Goal: Information Seeking & Learning: Check status

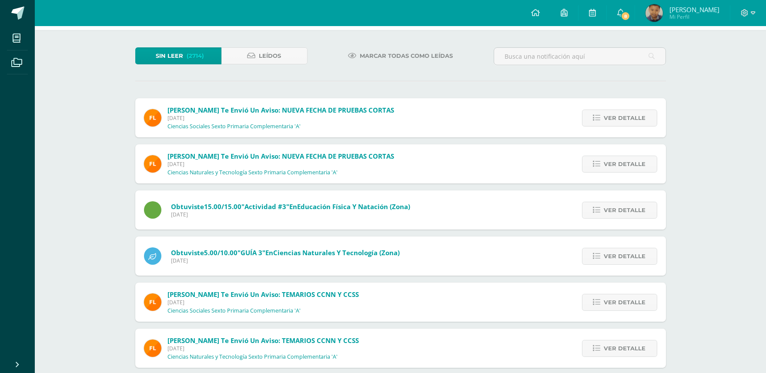
scroll to position [19, 0]
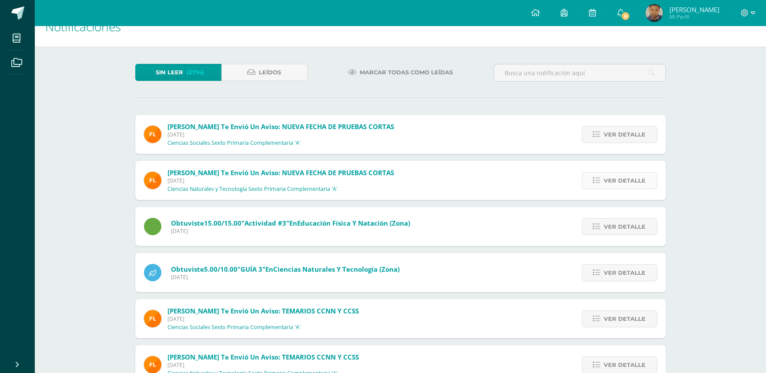
click at [621, 181] on span "Ver detalle" at bounding box center [626, 181] width 42 height 16
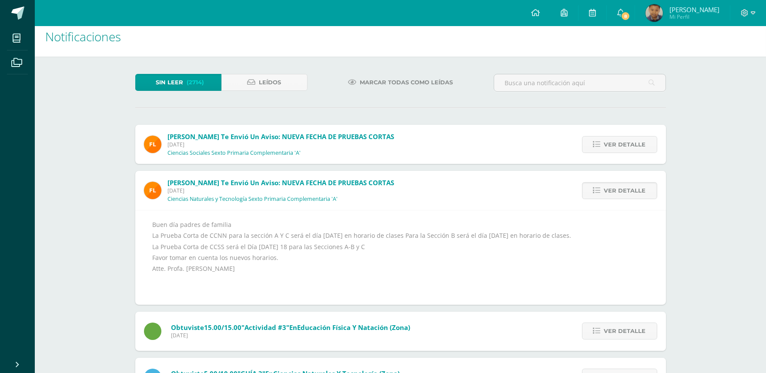
scroll to position [0, 0]
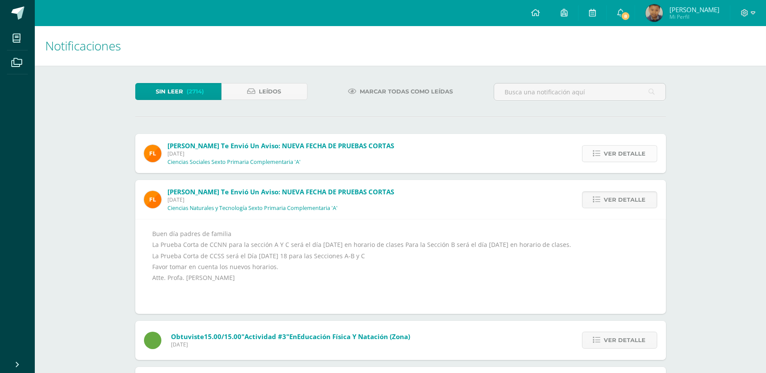
click at [614, 149] on span "Ver detalle" at bounding box center [626, 154] width 42 height 16
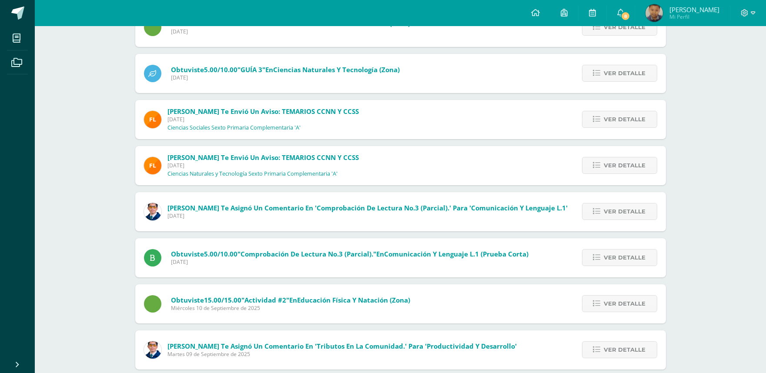
scroll to position [290, 0]
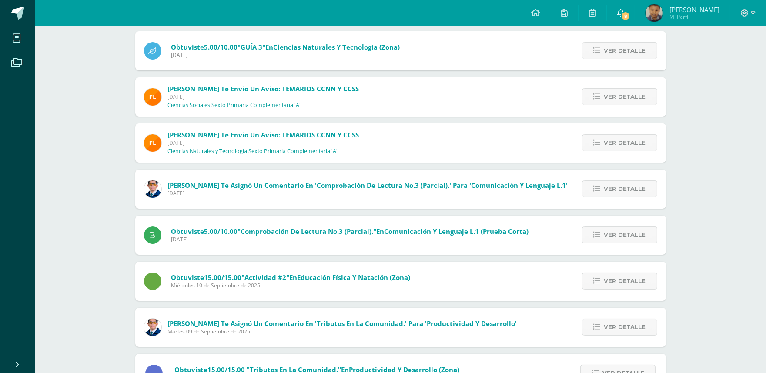
click at [620, 12] on icon at bounding box center [621, 13] width 7 height 8
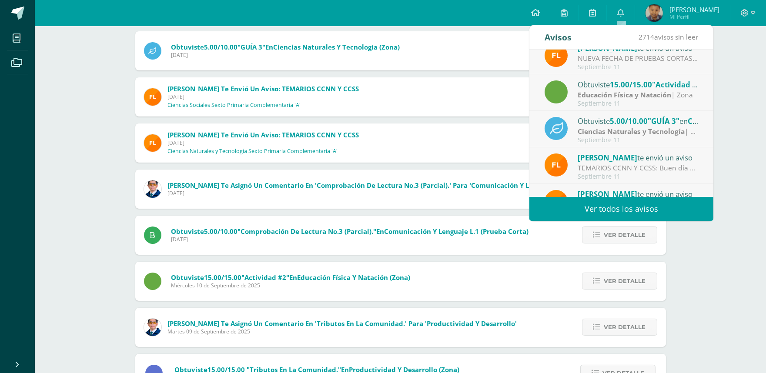
scroll to position [97, 0]
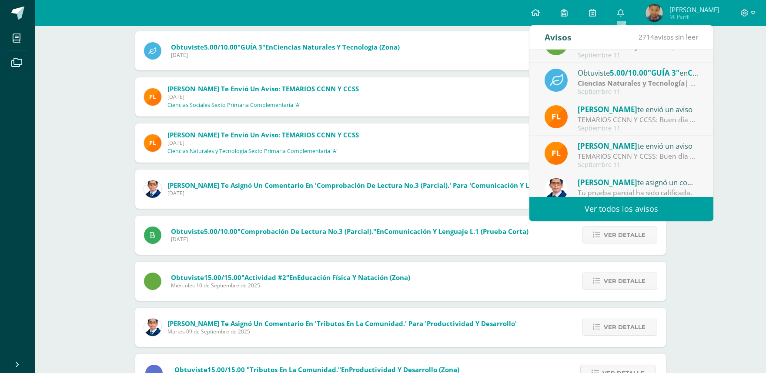
click at [642, 80] on strong "Ciencias Naturales y Tecnología" at bounding box center [631, 83] width 107 height 10
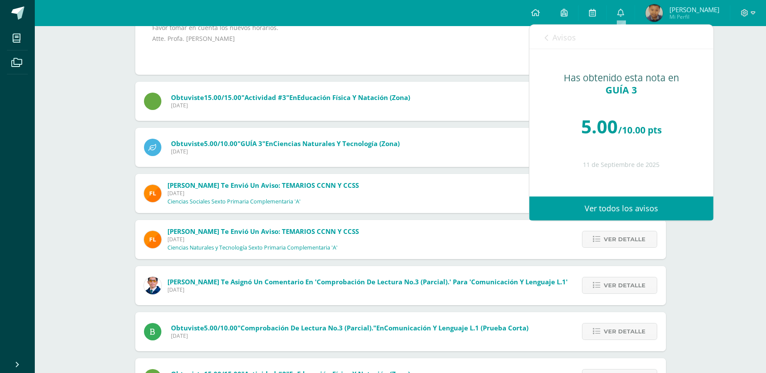
scroll to position [242, 0]
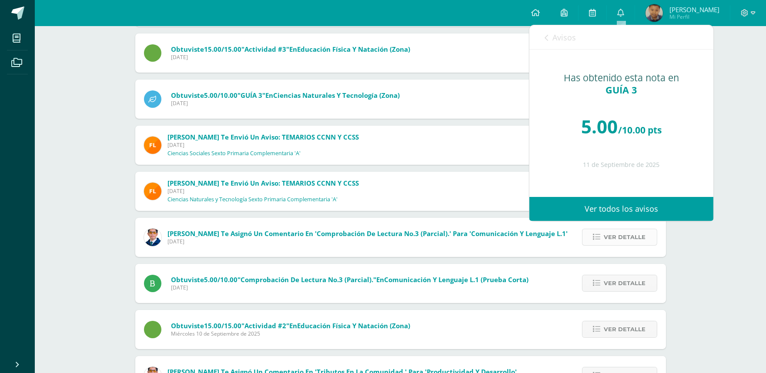
click at [613, 245] on span "Ver detalle" at bounding box center [626, 237] width 42 height 16
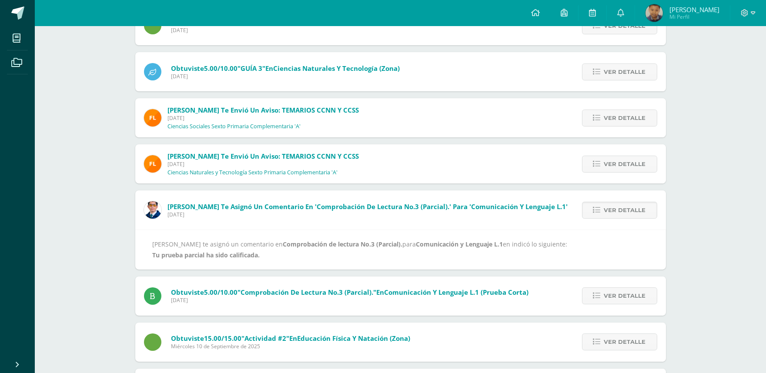
scroll to position [106, 0]
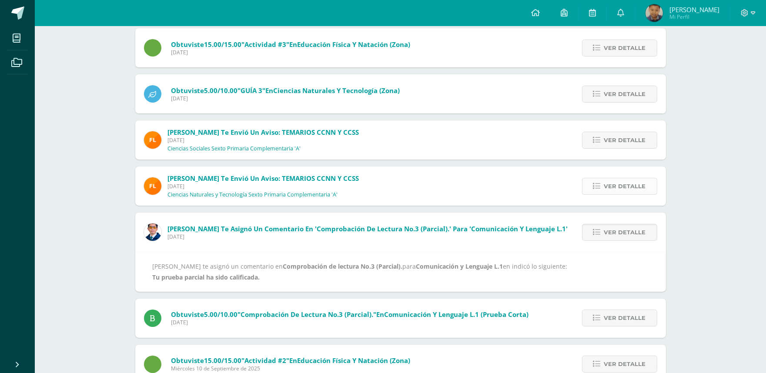
click at [605, 189] on link "Ver detalle" at bounding box center [619, 186] width 75 height 17
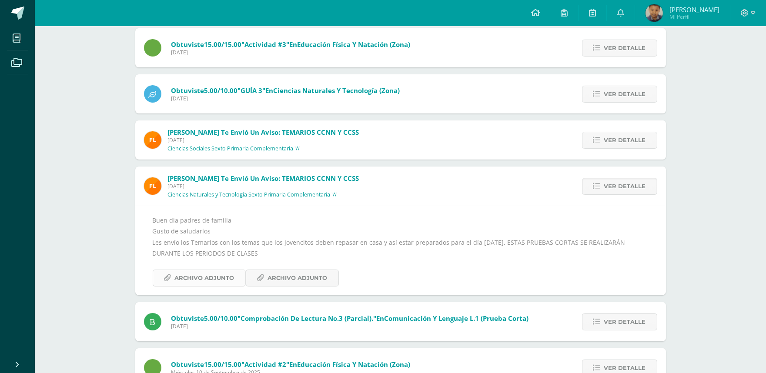
click at [209, 276] on span "Archivo Adjunto" at bounding box center [205, 278] width 60 height 16
click at [642, 141] on span "Ver detalle" at bounding box center [626, 140] width 42 height 16
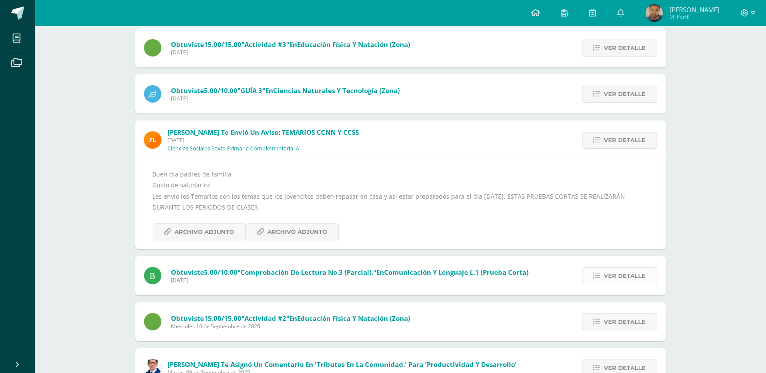
click at [604, 271] on link "Ver detalle" at bounding box center [619, 276] width 75 height 17
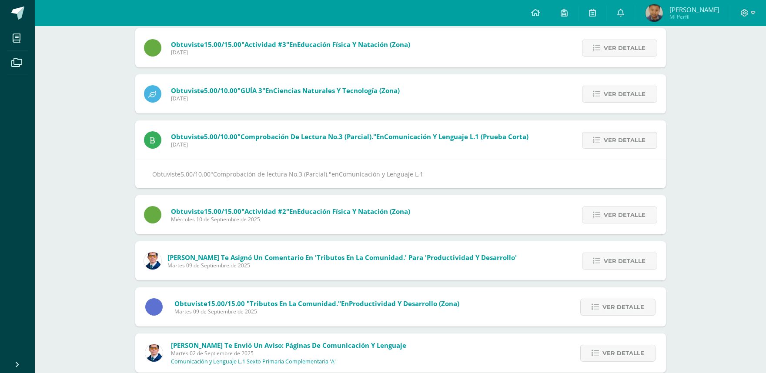
scroll to position [57, 0]
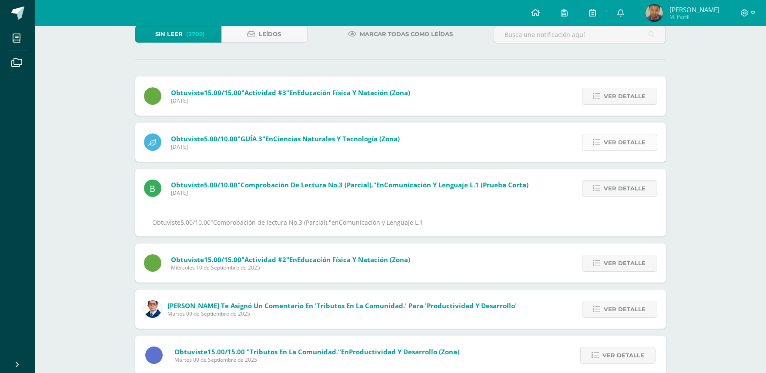
click at [634, 147] on span "Ver detalle" at bounding box center [626, 142] width 42 height 16
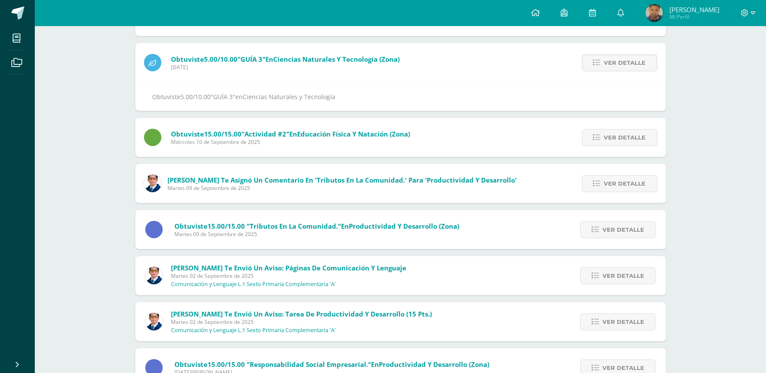
scroll to position [154, 0]
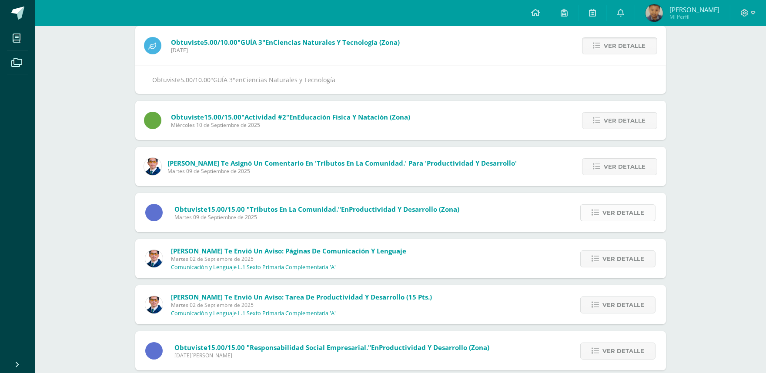
click at [634, 211] on span "Ver detalle" at bounding box center [624, 213] width 42 height 16
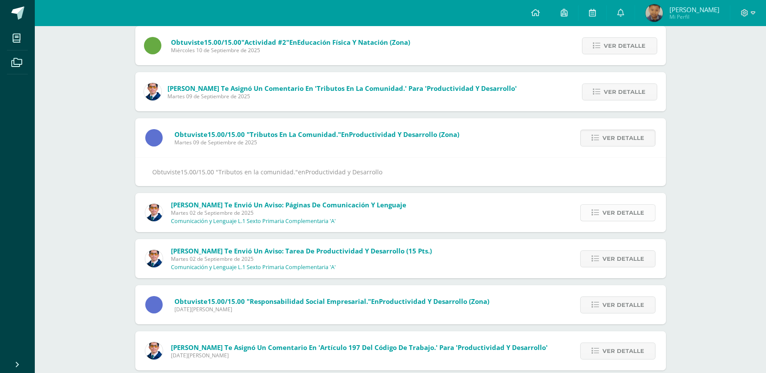
click at [624, 218] on span "Ver detalle" at bounding box center [624, 213] width 42 height 16
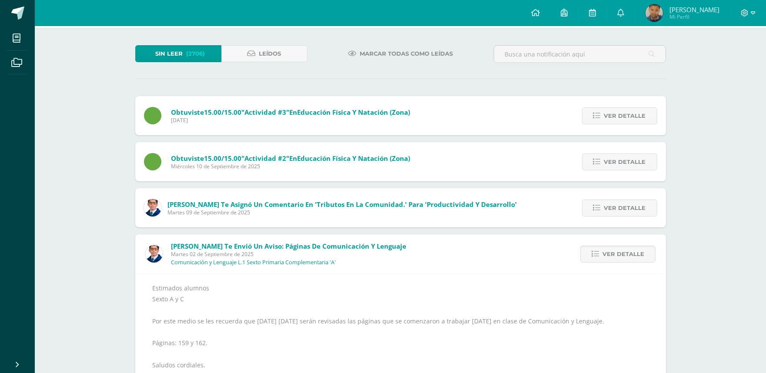
scroll to position [9, 0]
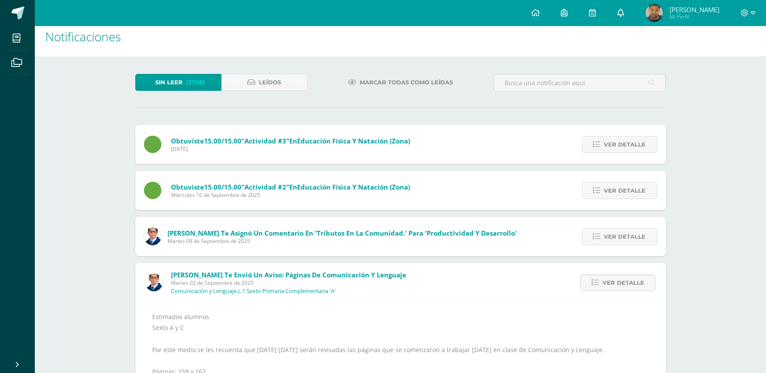
click at [619, 15] on icon at bounding box center [621, 13] width 7 height 8
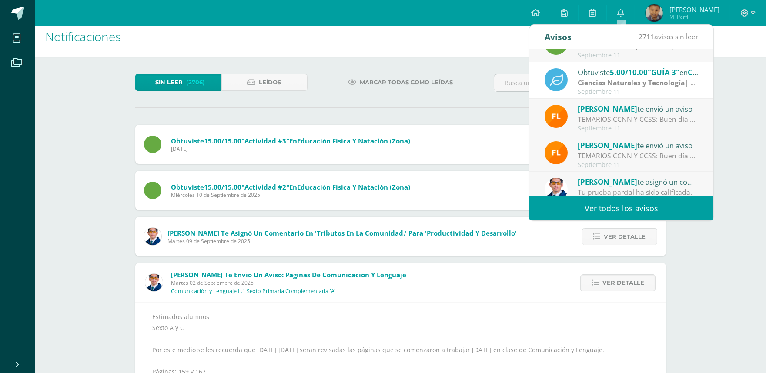
click at [615, 154] on div "TEMARIOS CCNN Y CCSS: Buen día padres de familia [PERSON_NAME] de saludarlos Le…" at bounding box center [638, 156] width 121 height 10
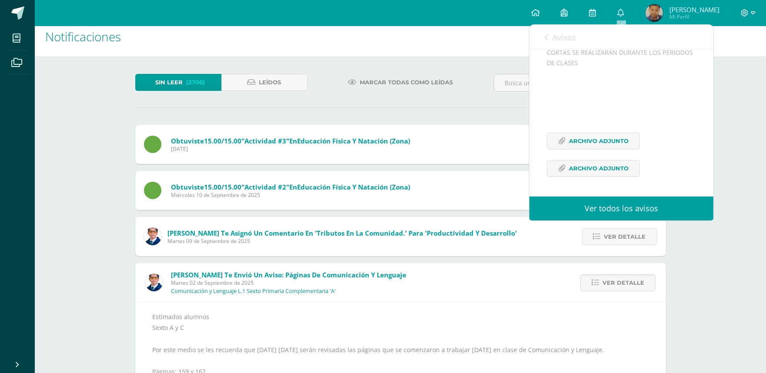
scroll to position [172, 0]
click at [613, 140] on span "Archivo Adjunto" at bounding box center [599, 141] width 60 height 16
click at [619, 168] on span "Archivo Adjunto" at bounding box center [599, 169] width 60 height 16
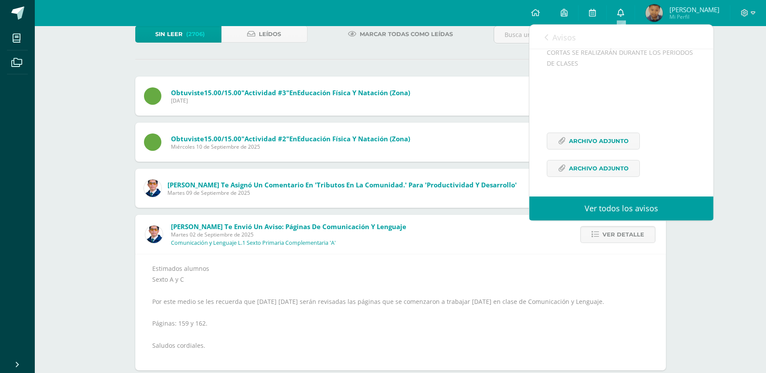
click at [618, 7] on link "0" at bounding box center [621, 13] width 28 height 26
click at [610, 138] on span "Archivo Adjunto" at bounding box center [599, 141] width 60 height 16
click at [595, 170] on span "Archivo Adjunto" at bounding box center [599, 169] width 60 height 16
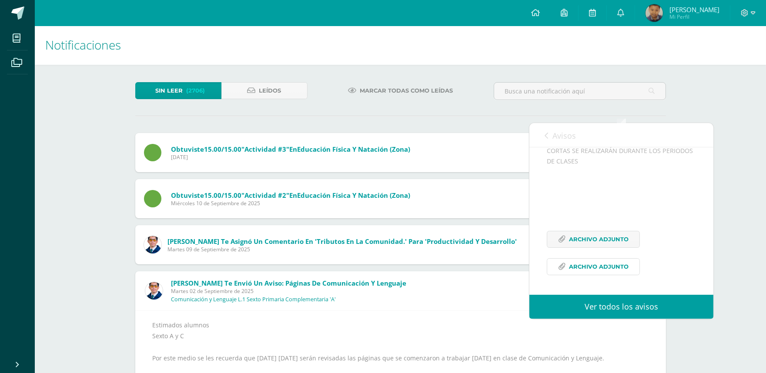
scroll to position [0, 0]
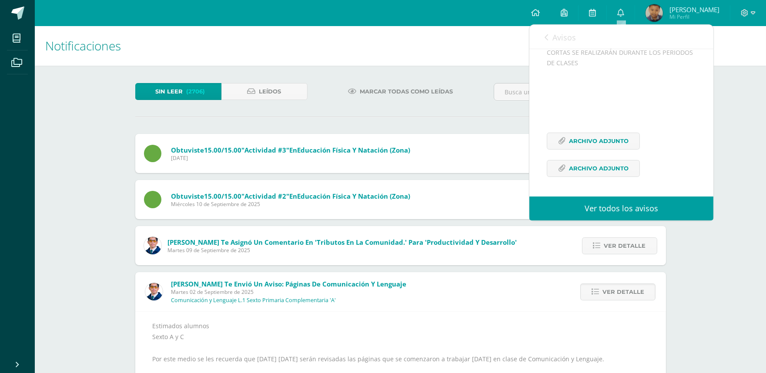
click at [680, 7] on span "[PERSON_NAME]" at bounding box center [695, 9] width 50 height 9
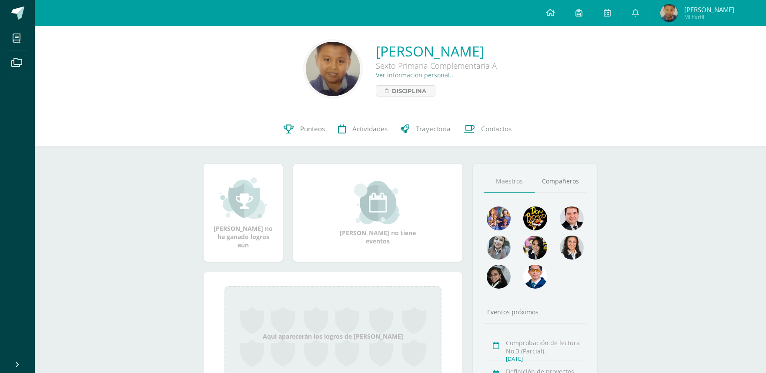
click at [313, 131] on span "Punteos" at bounding box center [313, 128] width 25 height 9
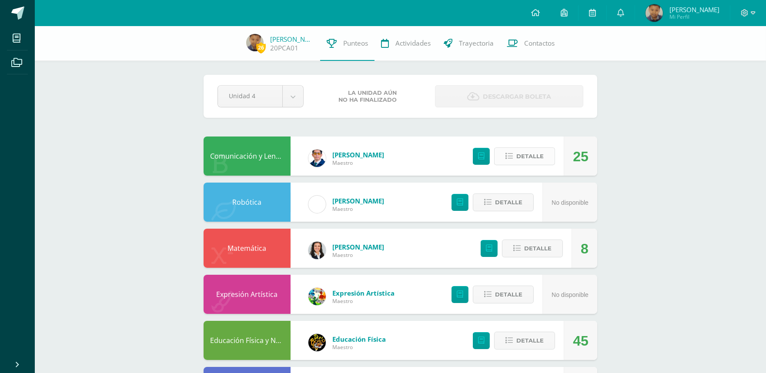
click at [531, 155] on span "Detalle" at bounding box center [530, 156] width 27 height 16
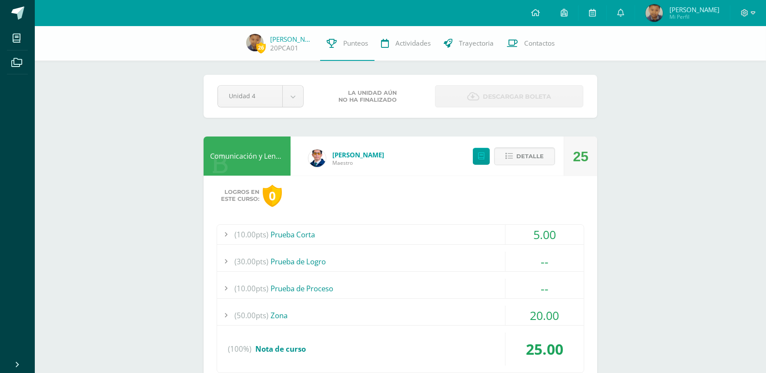
click at [279, 317] on div "(50.00pts) Zona" at bounding box center [400, 316] width 367 height 20
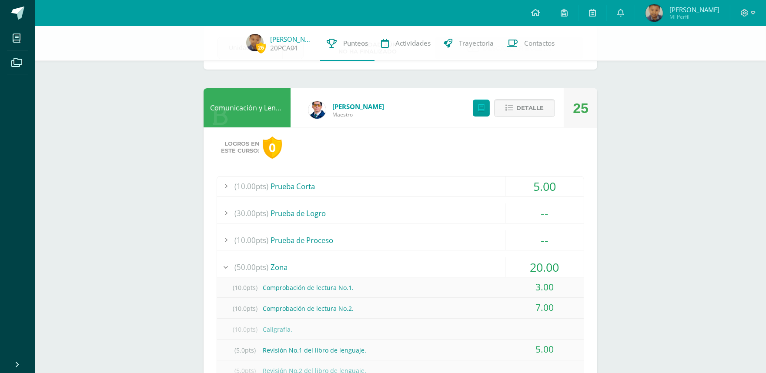
scroll to position [97, 0]
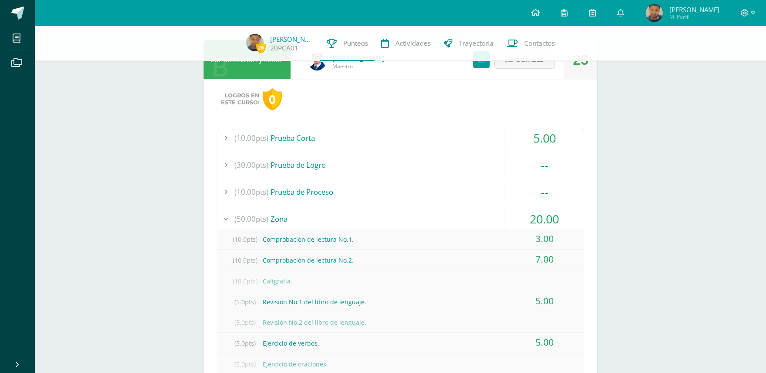
click at [282, 163] on div "(30.00pts) Prueba de Logro" at bounding box center [400, 165] width 367 height 20
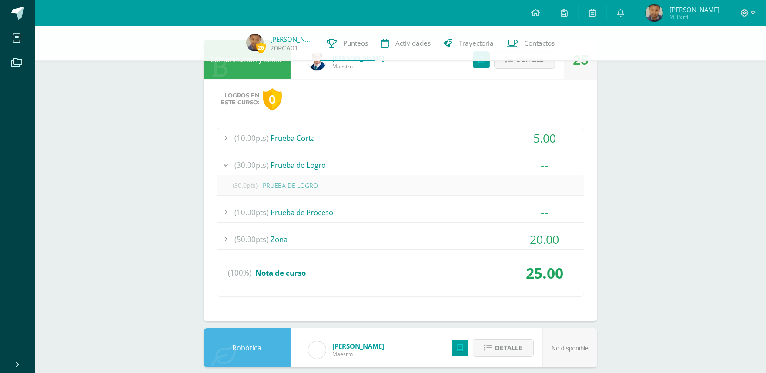
click at [294, 213] on div "(10.00pts) Prueba de Proceso" at bounding box center [400, 213] width 367 height 20
click at [295, 140] on div "(10.00pts) Prueba Corta" at bounding box center [400, 138] width 367 height 20
click at [294, 137] on div "(10.00pts) Prueba Corta" at bounding box center [400, 138] width 367 height 20
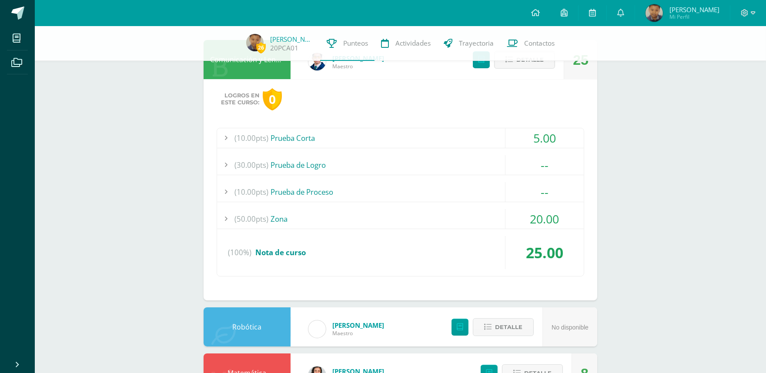
click at [293, 137] on div "(10.00pts) Prueba Corta" at bounding box center [400, 138] width 367 height 20
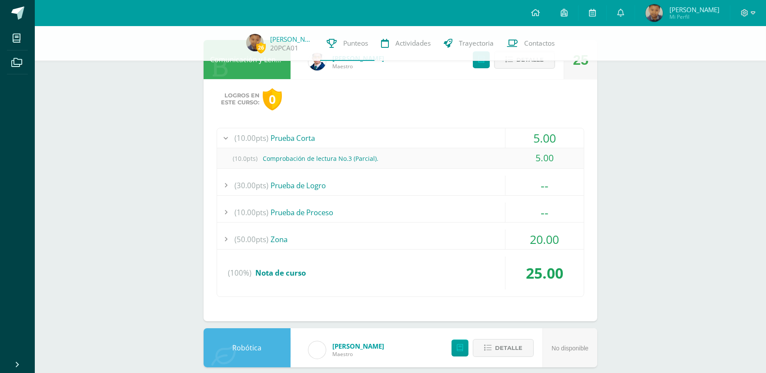
click at [297, 210] on div "(10.00pts) Prueba de Proceso" at bounding box center [400, 213] width 367 height 20
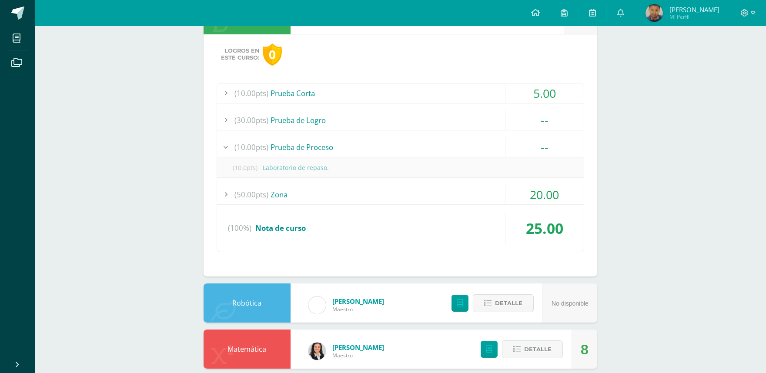
scroll to position [0, 0]
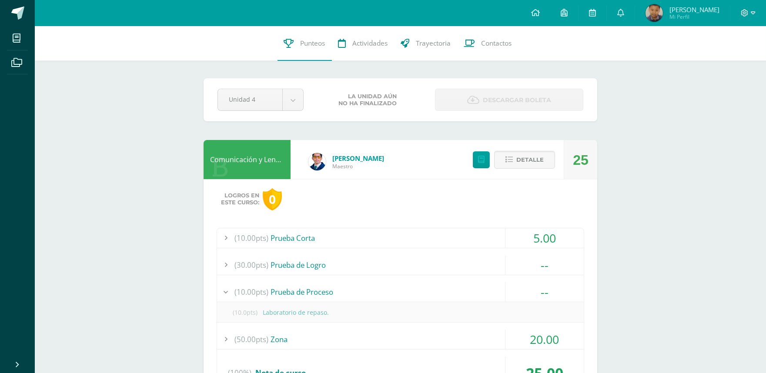
click at [303, 238] on div "(10.00pts) Prueba Corta" at bounding box center [400, 238] width 367 height 20
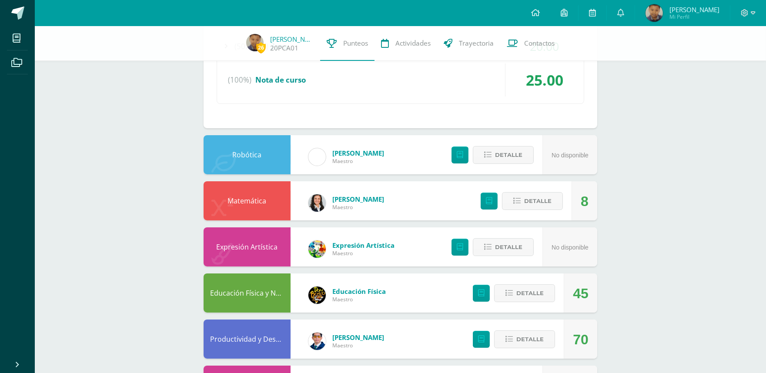
scroll to position [242, 0]
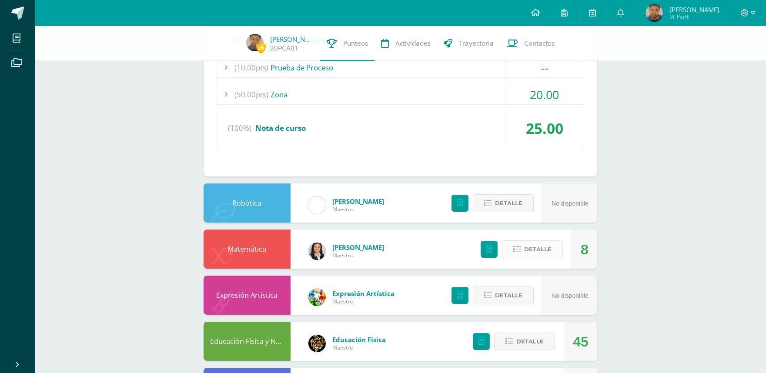
click at [549, 252] on span "Detalle" at bounding box center [537, 250] width 27 height 16
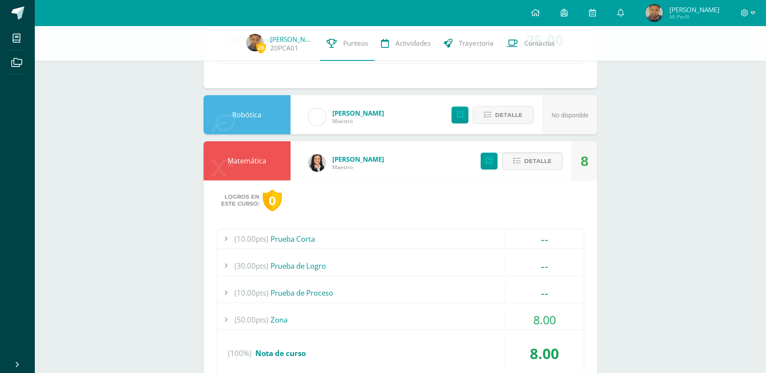
scroll to position [386, 0]
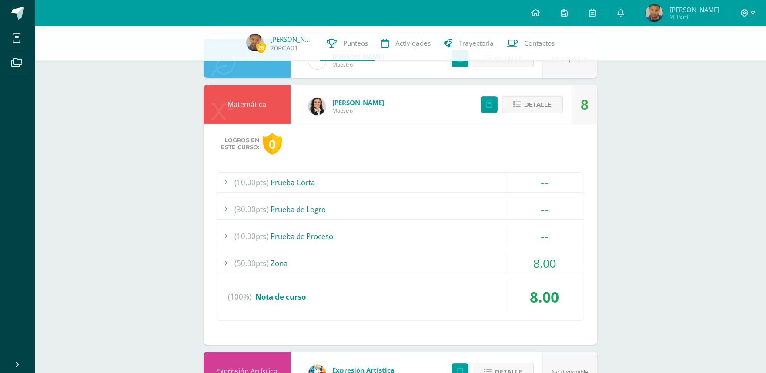
click at [300, 181] on div "(10.00pts) Prueba Corta" at bounding box center [400, 183] width 367 height 20
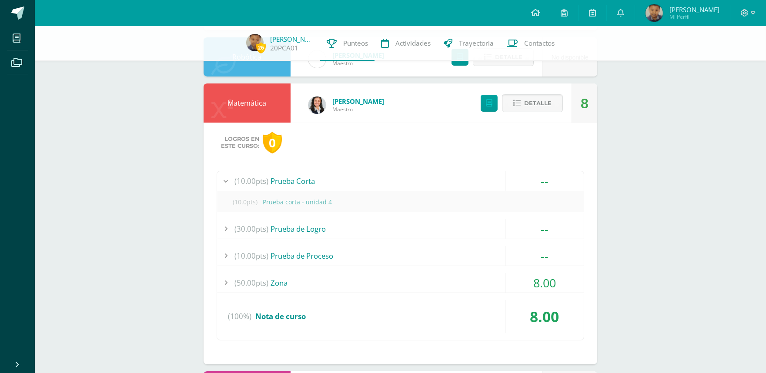
scroll to position [366, 0]
click at [286, 228] on div "(30.00pts) Prueba de Logro" at bounding box center [400, 230] width 367 height 20
click at [289, 251] on div "(10.00pts) Prueba de Proceso" at bounding box center [400, 257] width 367 height 20
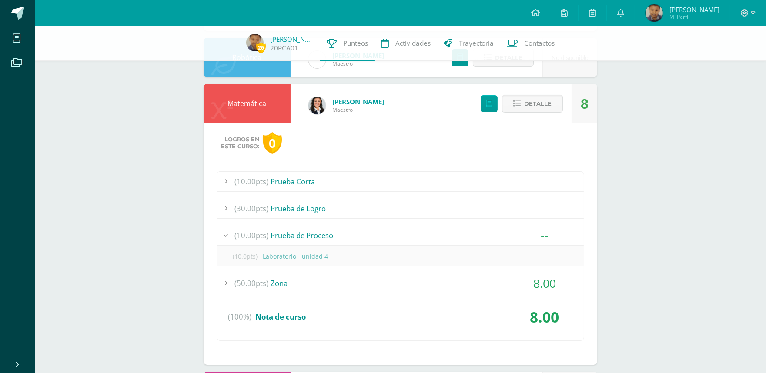
click at [279, 281] on div "(50.00pts) Zona" at bounding box center [400, 284] width 367 height 20
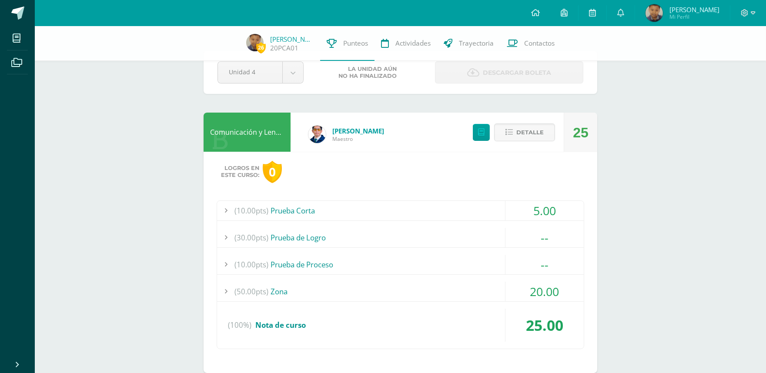
scroll to position [0, 0]
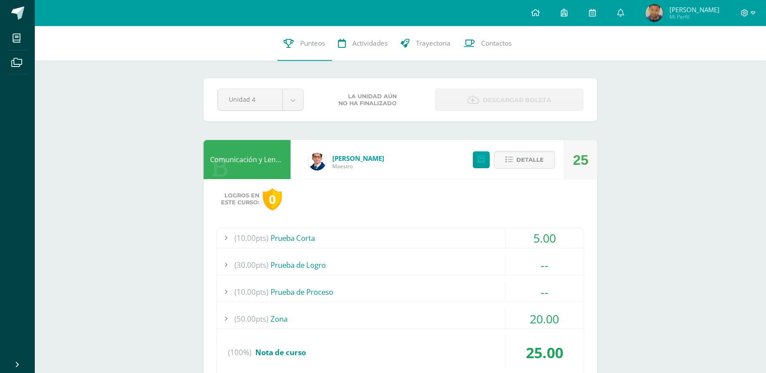
click at [305, 236] on div "(10.00pts) Prueba Corta" at bounding box center [400, 238] width 367 height 20
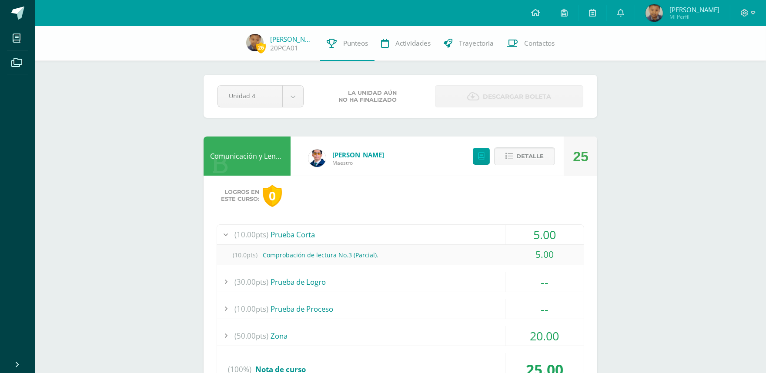
scroll to position [48, 0]
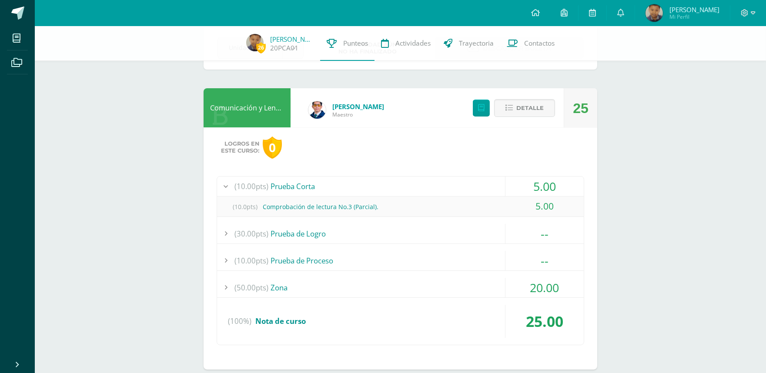
click at [312, 257] on div "(10.00pts) Prueba de Proceso" at bounding box center [400, 261] width 367 height 20
click at [282, 286] on div "(50.00pts) Zona" at bounding box center [400, 288] width 367 height 20
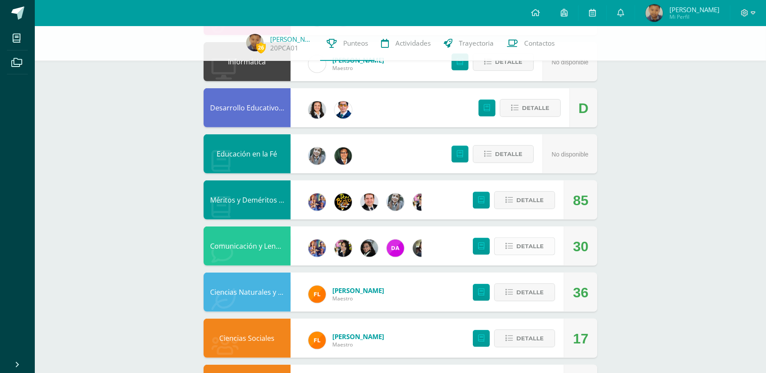
scroll to position [1015, 0]
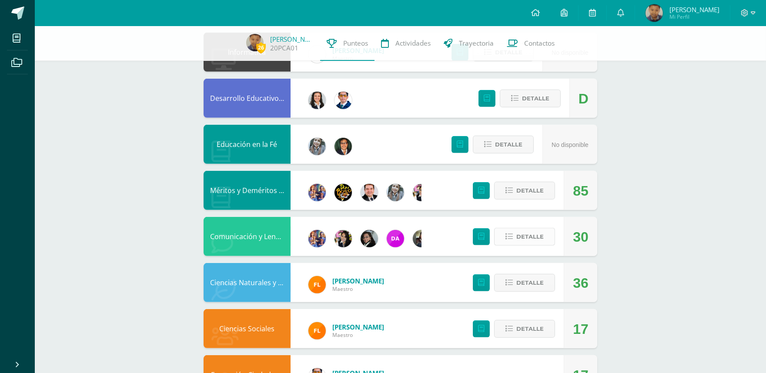
click at [534, 233] on span "Detalle" at bounding box center [530, 237] width 27 height 16
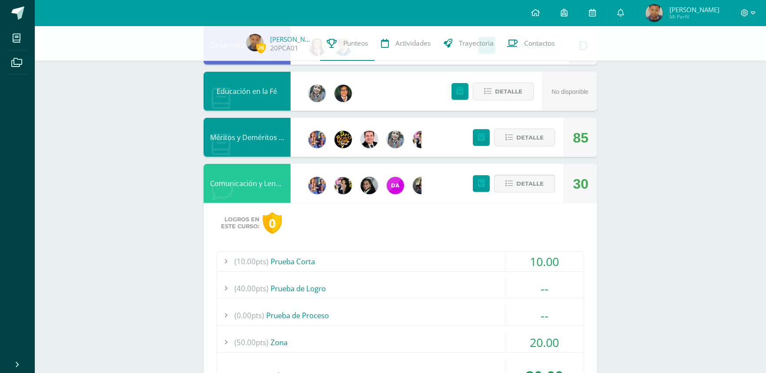
scroll to position [1112, 0]
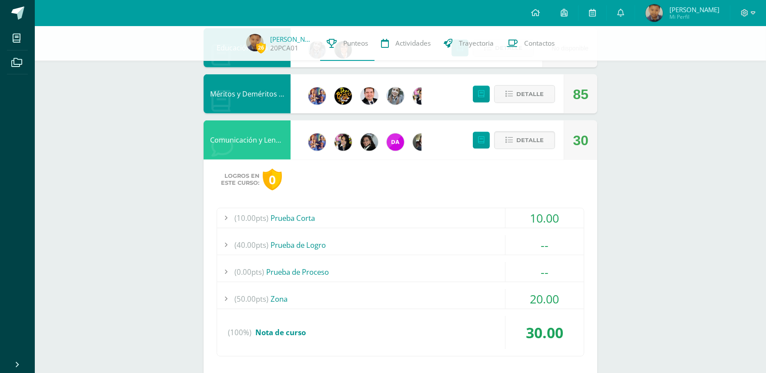
click at [296, 211] on div "(10.00pts) Prueba Corta" at bounding box center [400, 218] width 367 height 20
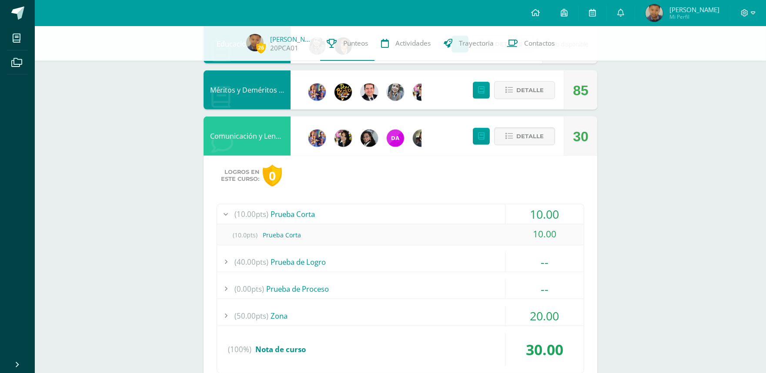
scroll to position [1019, 0]
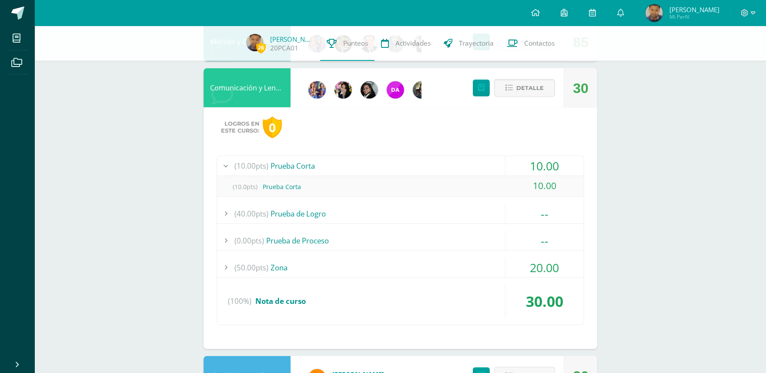
click at [285, 267] on div "(50.00pts) Zona" at bounding box center [400, 268] width 367 height 20
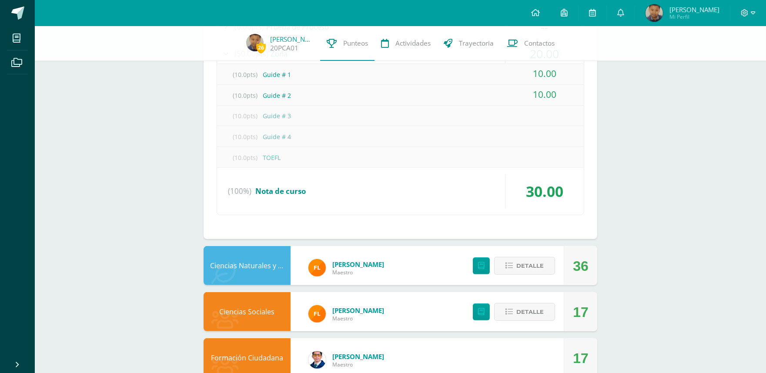
scroll to position [1232, 0]
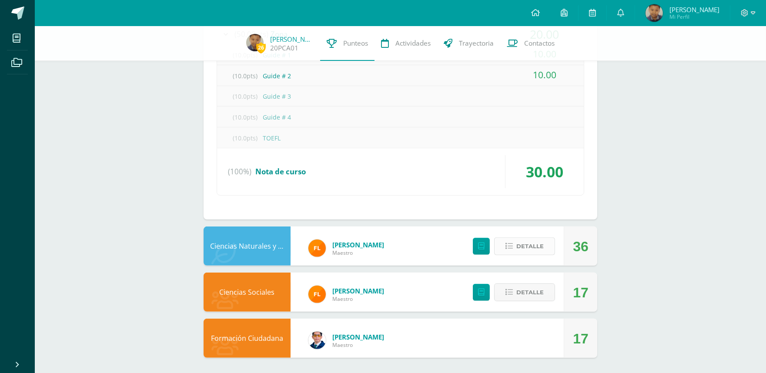
click at [532, 245] on span "Detalle" at bounding box center [530, 246] width 27 height 16
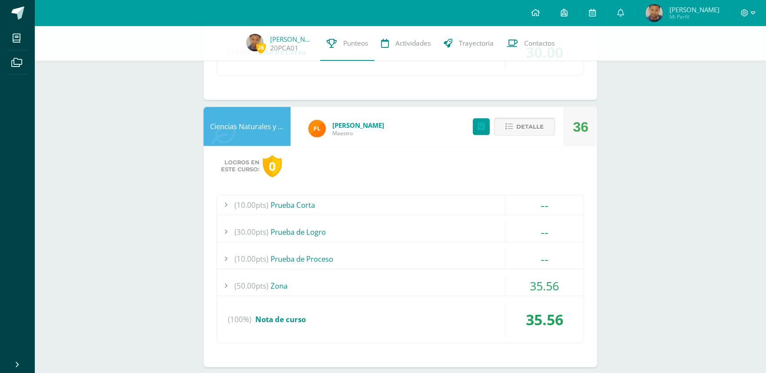
scroll to position [1377, 0]
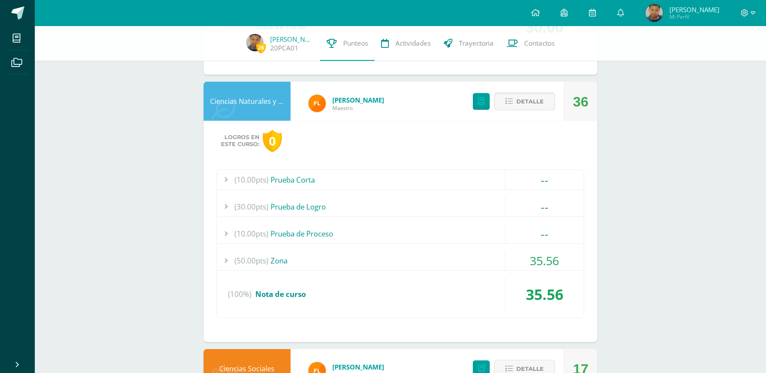
click at [288, 258] on div "(50.00pts) Zona" at bounding box center [400, 261] width 367 height 20
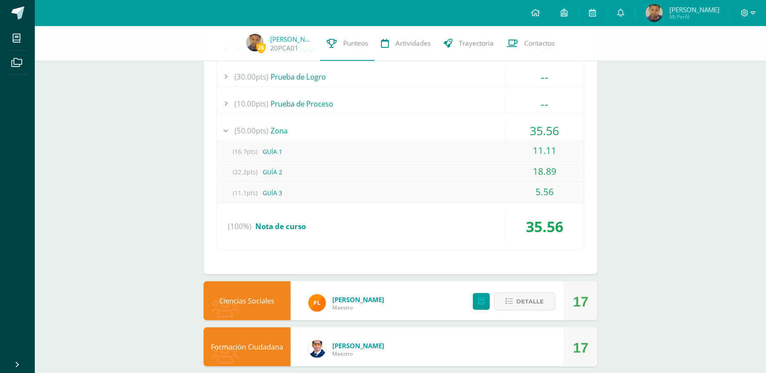
scroll to position [1413, 0]
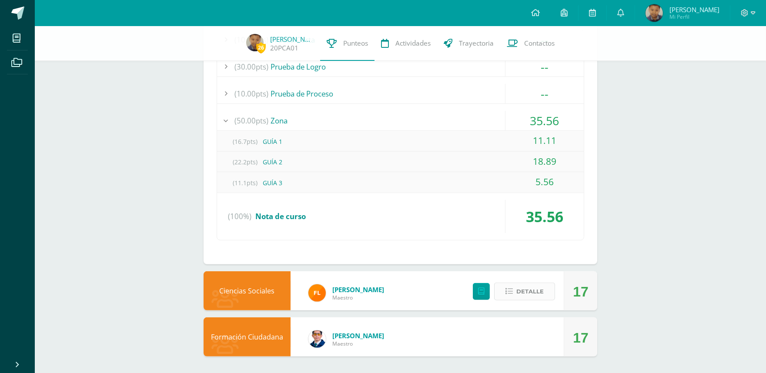
click at [534, 292] on span "Detalle" at bounding box center [530, 292] width 27 height 16
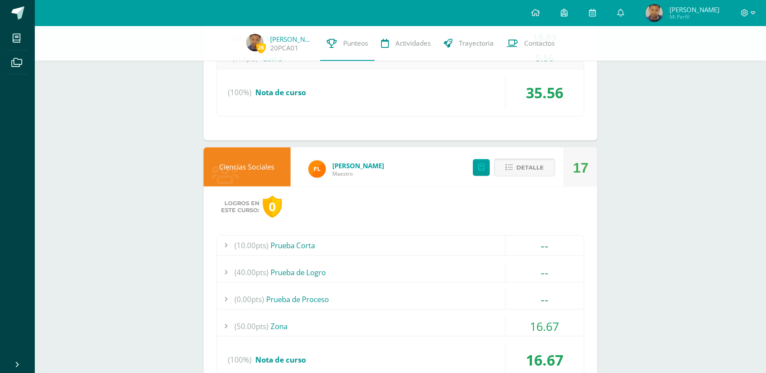
scroll to position [1558, 0]
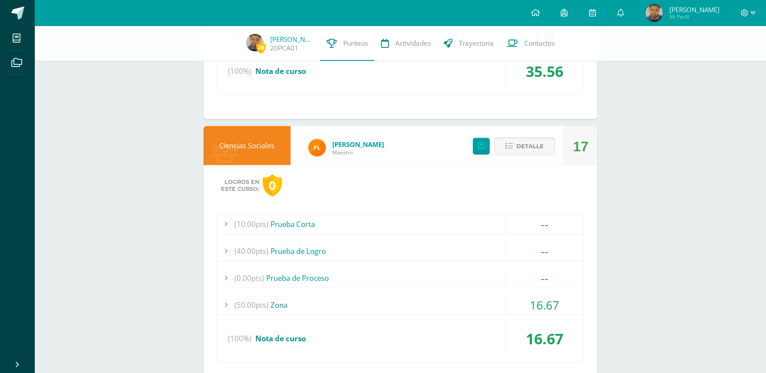
click at [280, 302] on div "(50.00pts) Zona" at bounding box center [400, 306] width 367 height 20
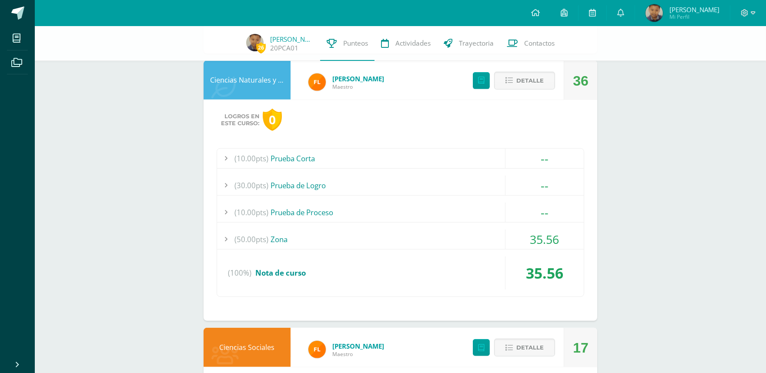
scroll to position [1296, 0]
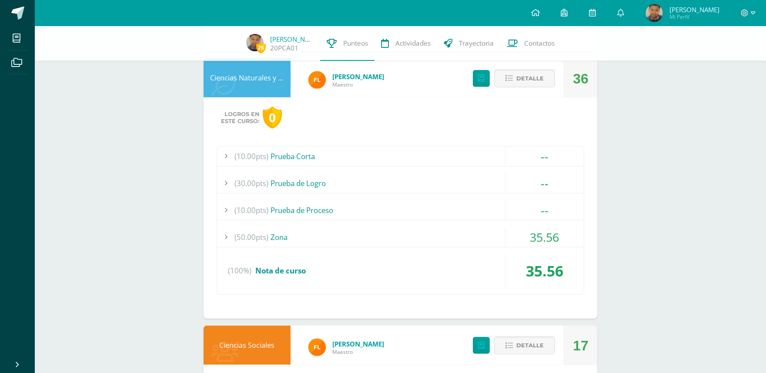
click at [267, 236] on span "(50.00pts)" at bounding box center [252, 238] width 34 height 20
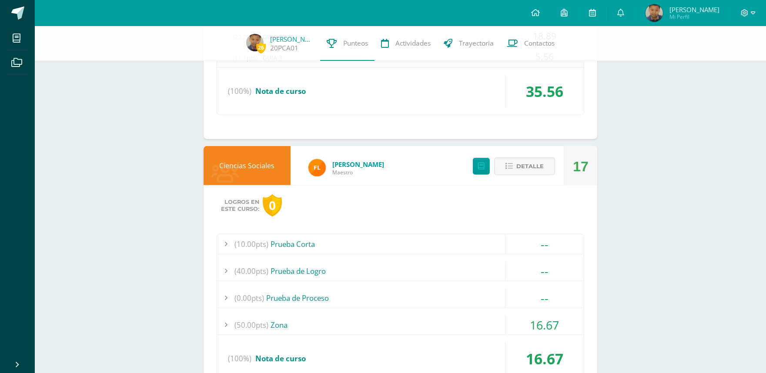
scroll to position [1635, 0]
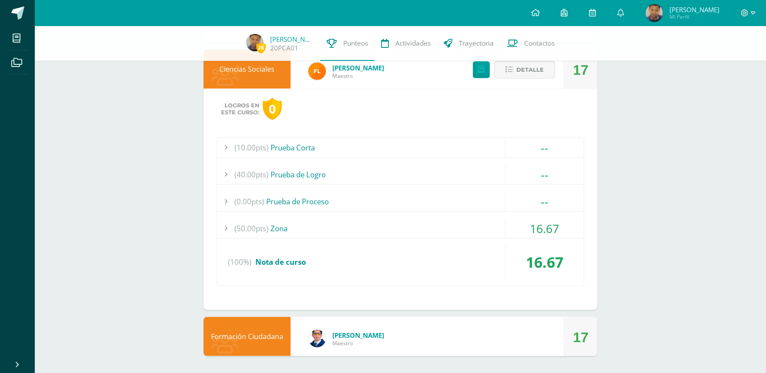
click at [275, 228] on div "(50.00pts) Zona" at bounding box center [400, 229] width 367 height 20
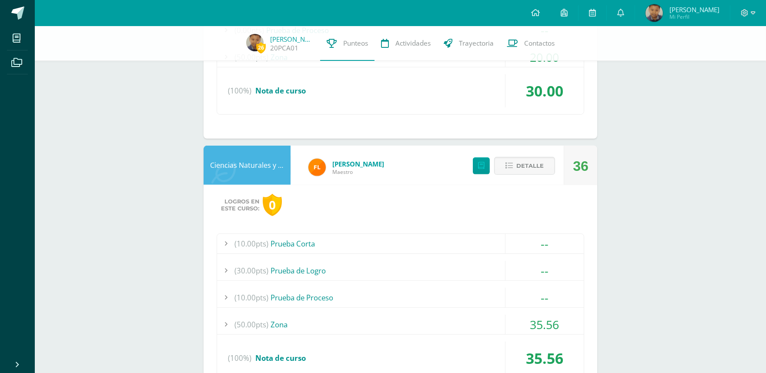
scroll to position [1306, 0]
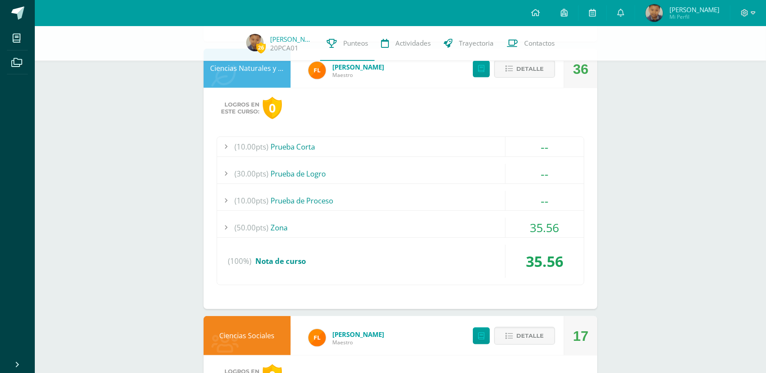
click at [268, 227] on span "(50.00pts)" at bounding box center [252, 228] width 34 height 20
